Goal: Information Seeking & Learning: Learn about a topic

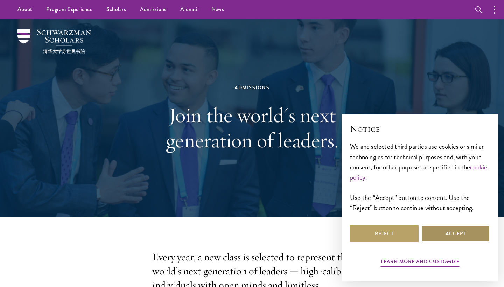
click at [453, 230] on button "Accept" at bounding box center [456, 234] width 69 height 17
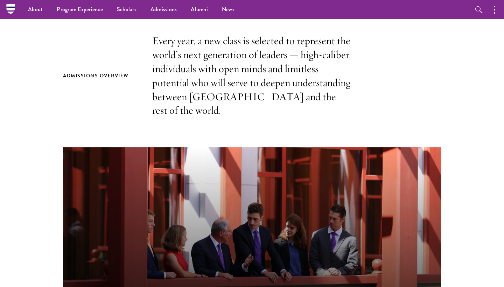
scroll to position [216, 0]
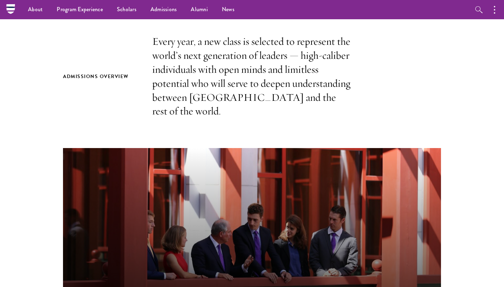
click at [13, 11] on nav "About Overview Leadership Donors Program Experience Overview Curriculum Student…" at bounding box center [208, 9] width 394 height 19
click at [494, 9] on button "button" at bounding box center [496, 9] width 15 height 19
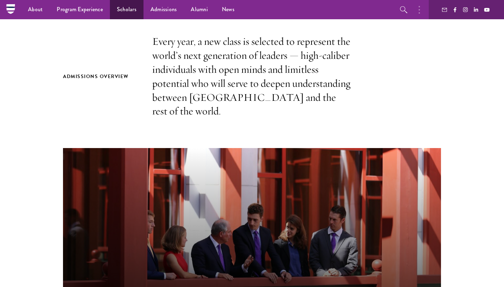
click at [135, 14] on link "Scholars" at bounding box center [127, 9] width 34 height 19
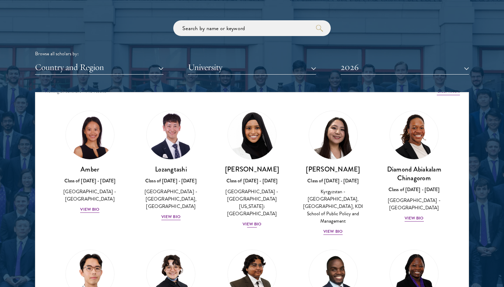
scroll to position [11, 0]
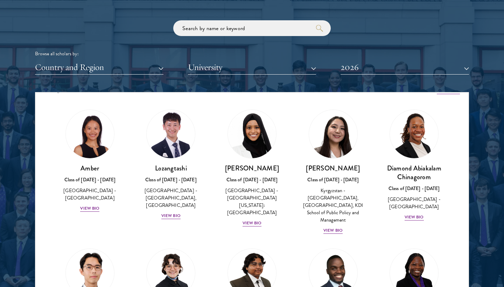
click at [155, 63] on button "Country and Region" at bounding box center [99, 67] width 129 height 14
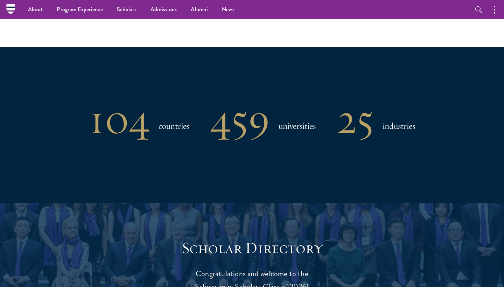
scroll to position [422, 0]
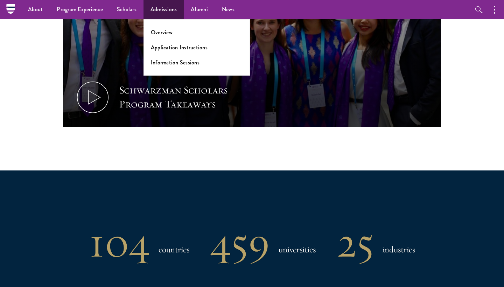
click at [155, 4] on link "Admissions" at bounding box center [164, 9] width 41 height 19
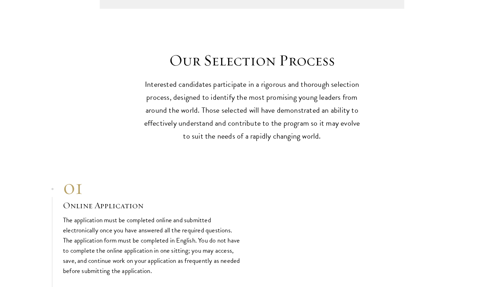
scroll to position [1940, 0]
